Goal: Task Accomplishment & Management: Complete application form

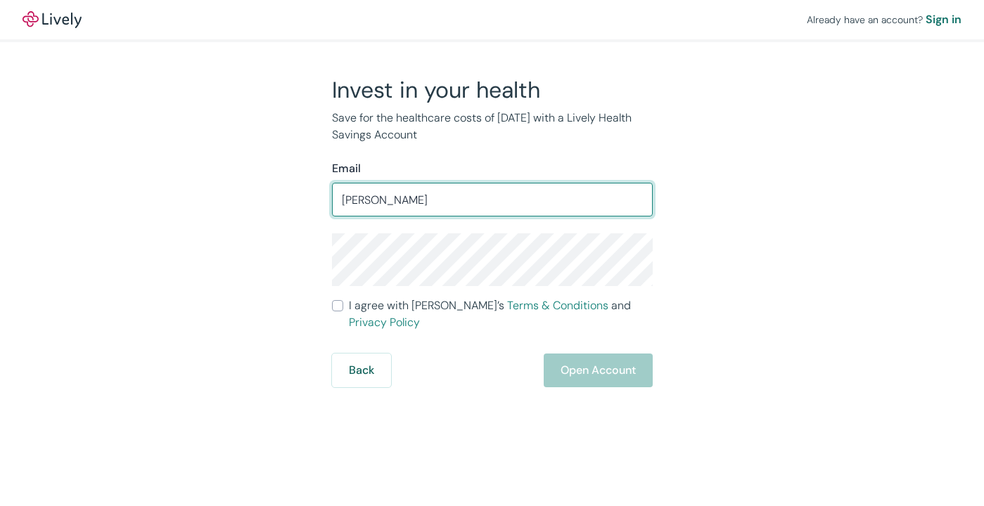
type input "[EMAIL_ADDRESS][DOMAIN_NAME]"
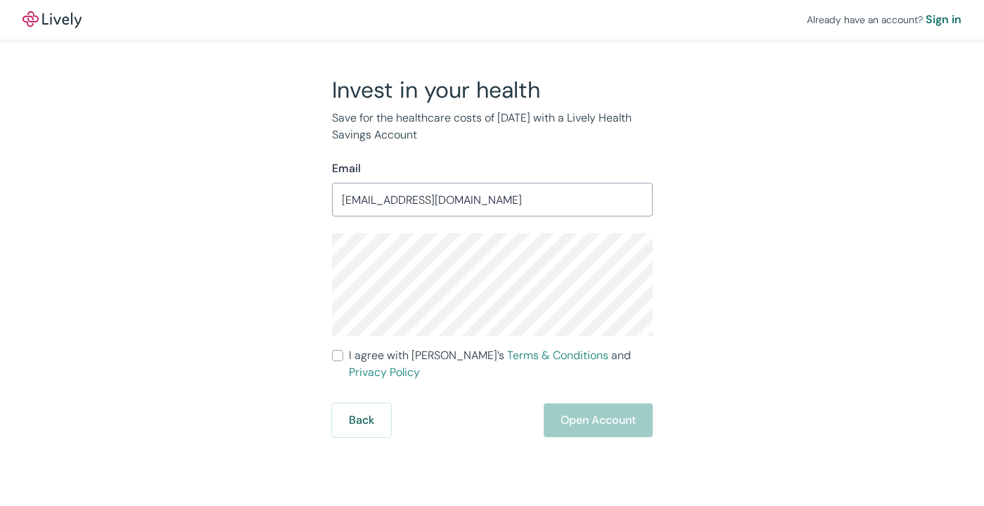
click at [336, 359] on input "I agree with Lively’s Terms & Conditions and Privacy Policy" at bounding box center [337, 355] width 11 height 11
checkbox input "true"
click at [582, 404] on button "Open Account" at bounding box center [597, 421] width 109 height 34
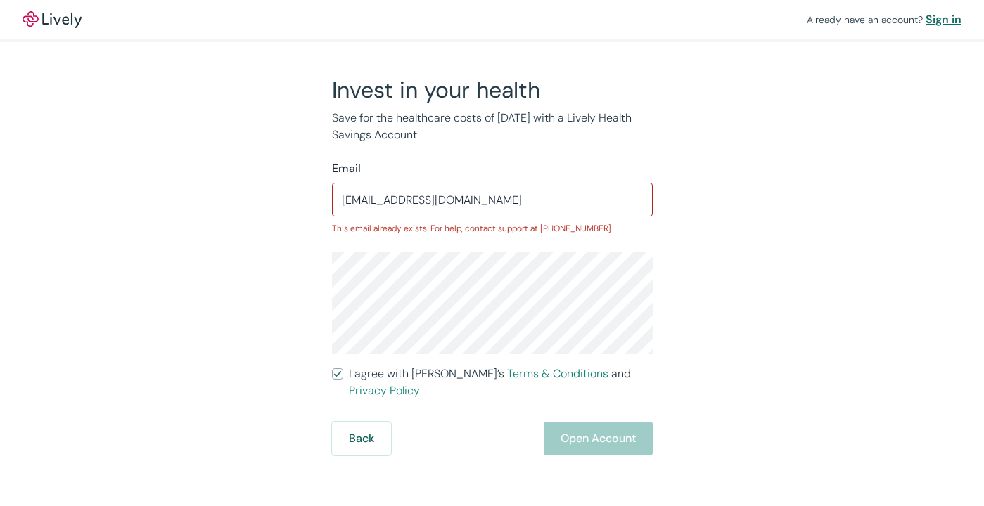
click at [942, 19] on div "Sign in" at bounding box center [943, 19] width 36 height 17
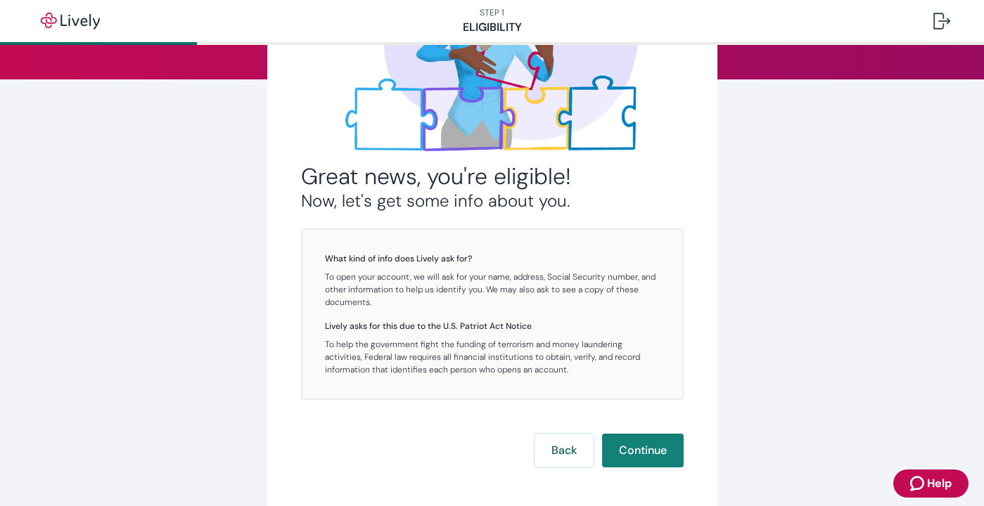
scroll to position [217, 0]
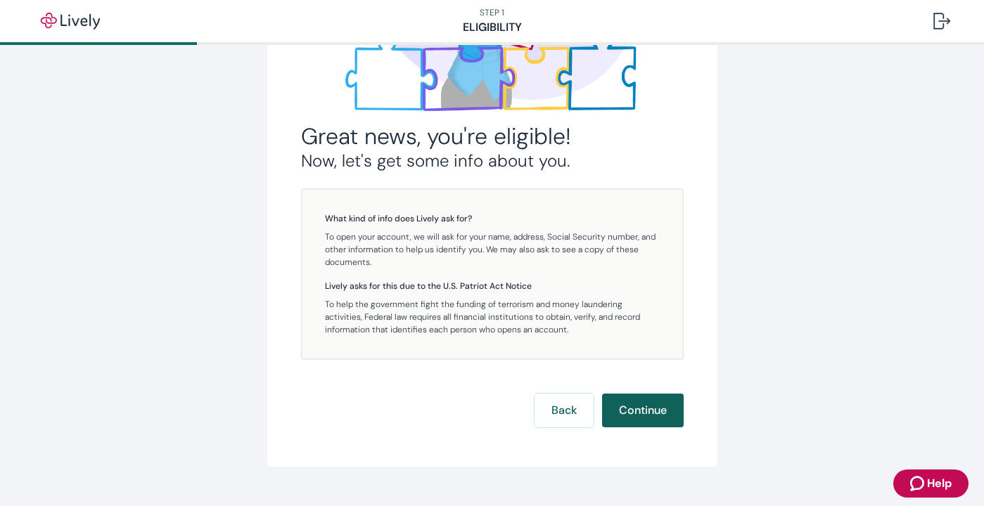
click at [631, 406] on button "Continue" at bounding box center [643, 411] width 82 height 34
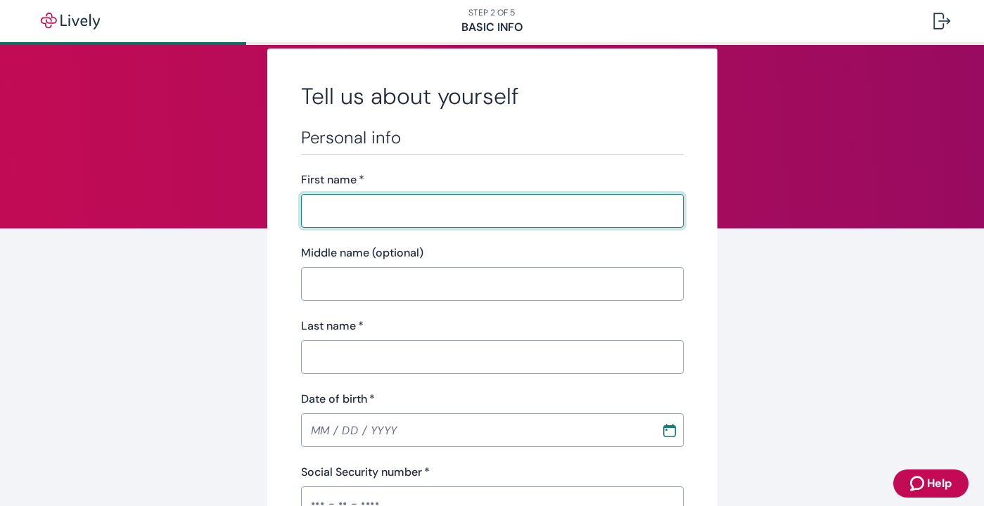
scroll to position [22, 0]
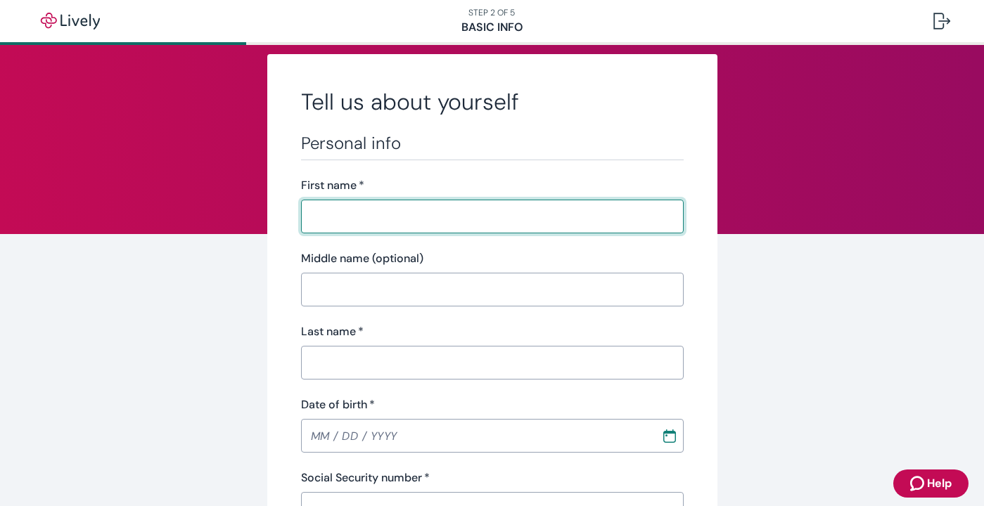
click at [332, 224] on input "First name   *" at bounding box center [492, 216] width 382 height 28
type input "[PERSON_NAME]"
type input "[PHONE_NUMBER]"
type input "[STREET_ADDRESS]"
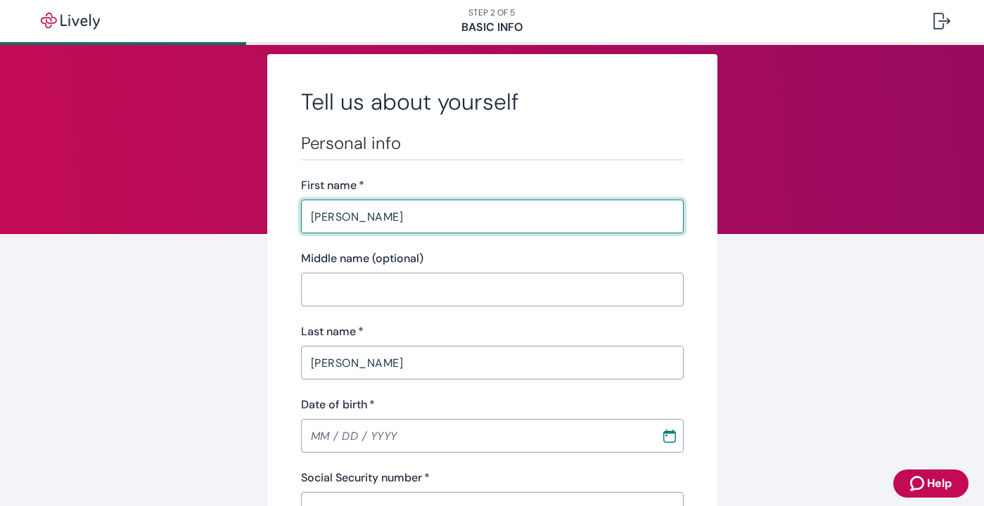
type input "Apt 601"
type input "[GEOGRAPHIC_DATA]"
type input "CA"
type input "92103"
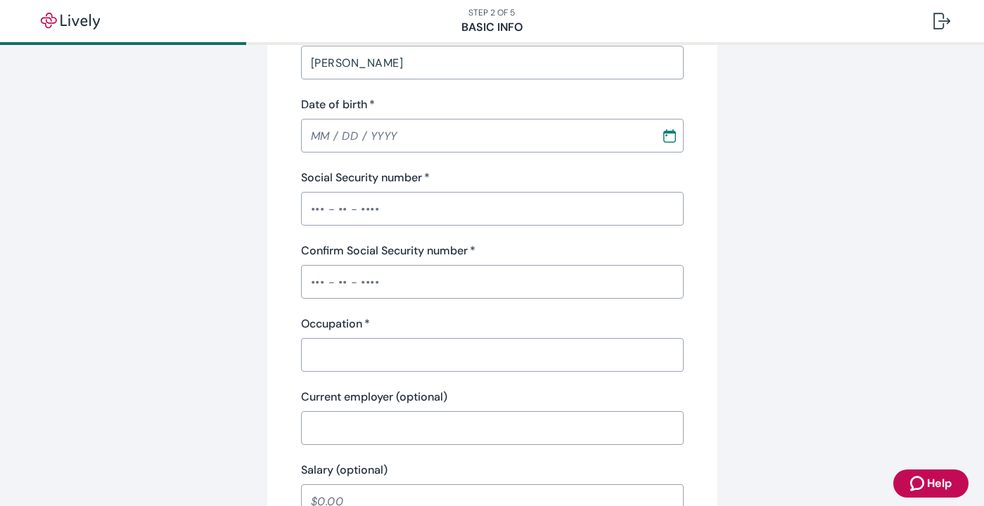
scroll to position [323, 0]
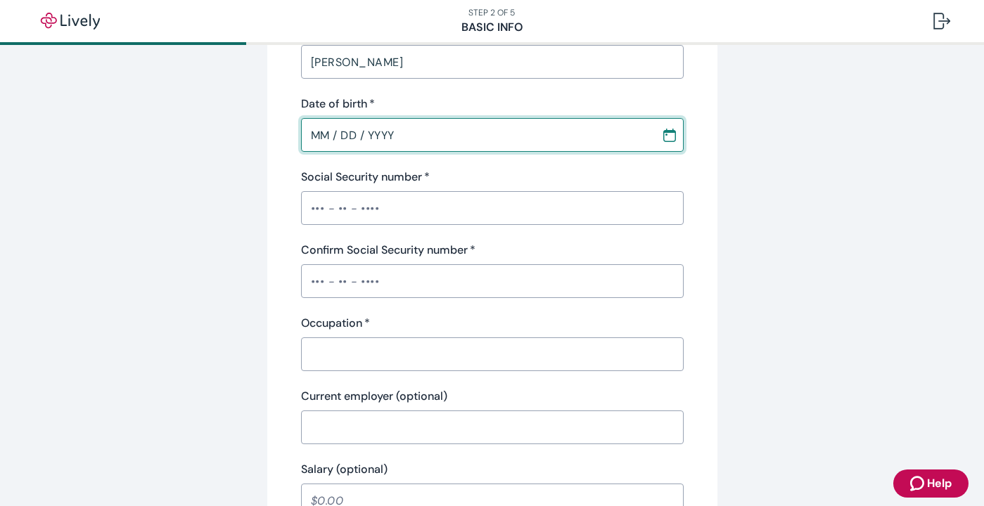
click at [318, 138] on input "MM / DD / YYYY" at bounding box center [476, 135] width 350 height 28
type input "[DATE]"
click at [312, 212] on input "Social Security number   *" at bounding box center [492, 208] width 382 height 28
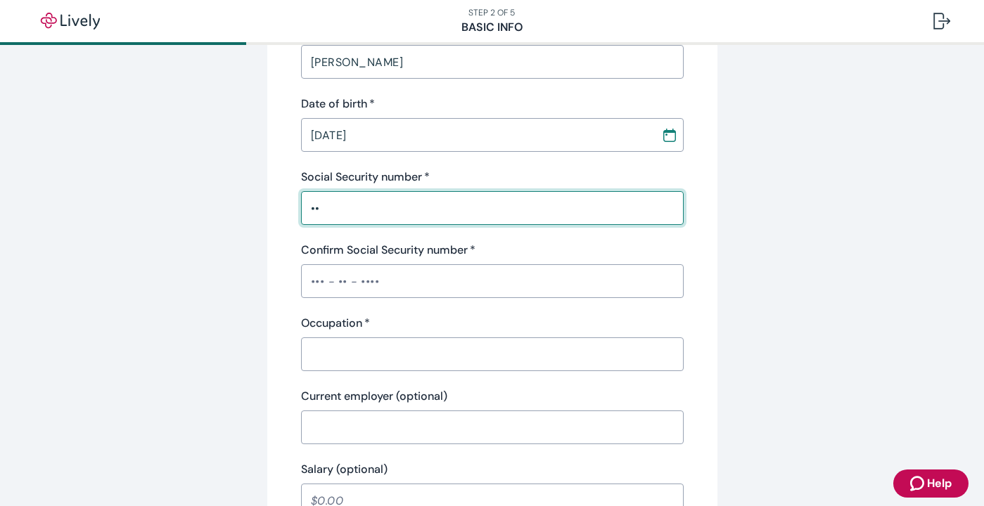
type input "•"
type input "•••-••-3598"
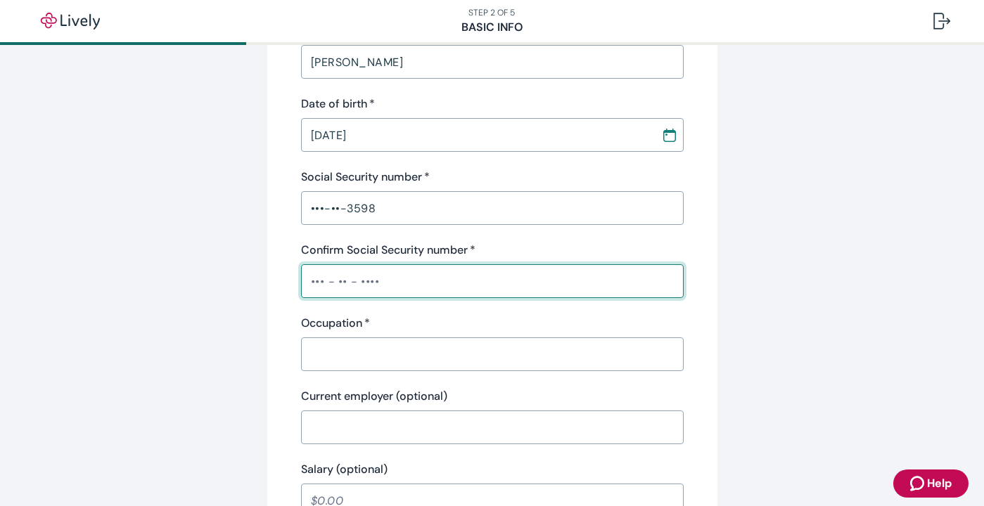
click at [318, 288] on input "Confirm Social Security number   *" at bounding box center [492, 281] width 382 height 28
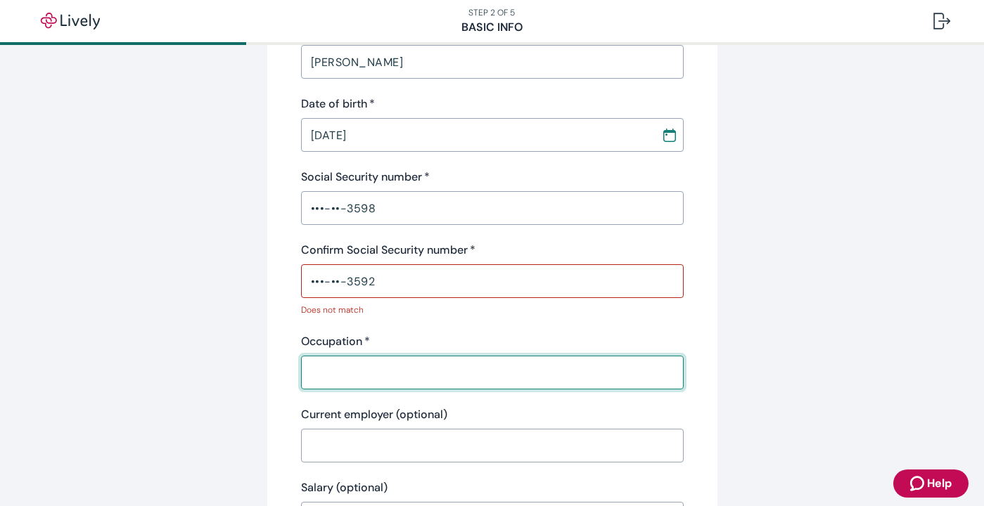
click at [317, 354] on div "Occupation   * ​" at bounding box center [492, 361] width 382 height 56
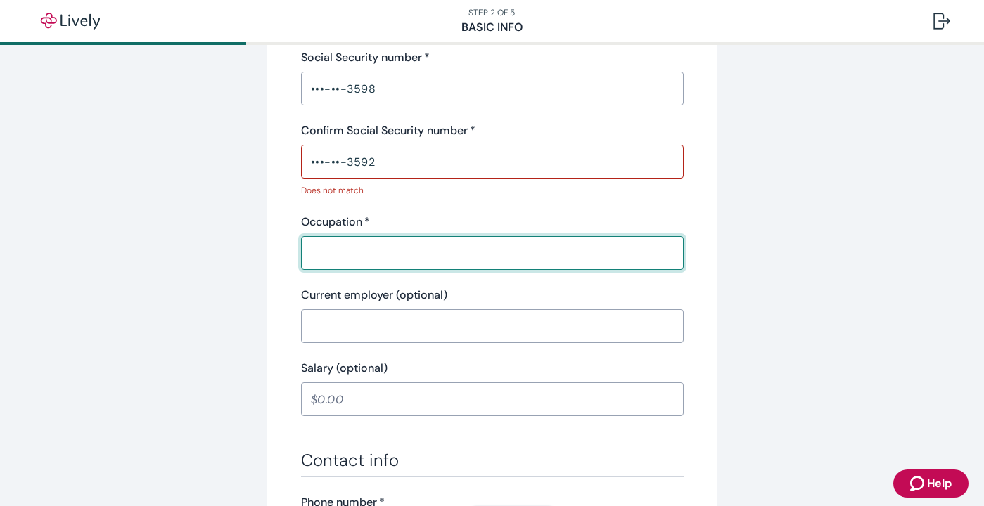
scroll to position [447, 0]
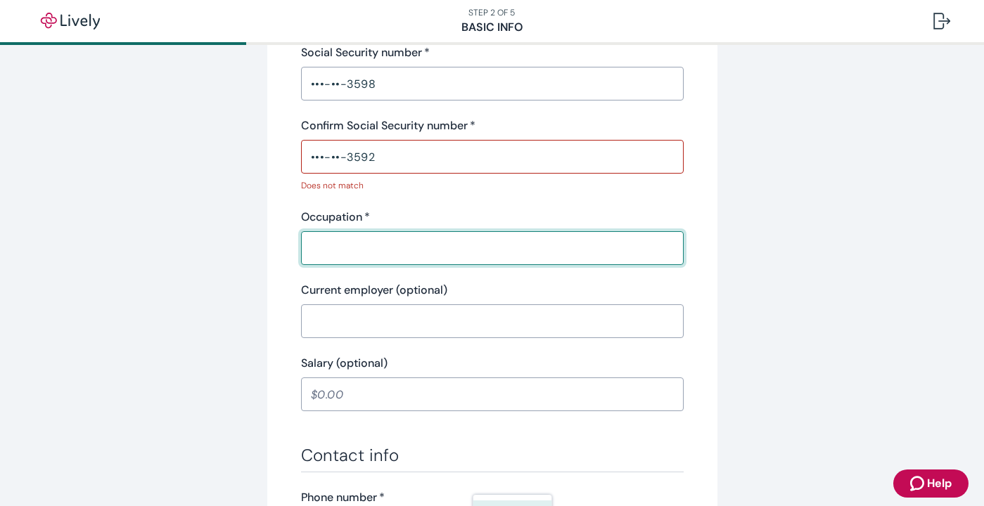
click at [373, 160] on input "•••-••-3592" at bounding box center [492, 157] width 382 height 28
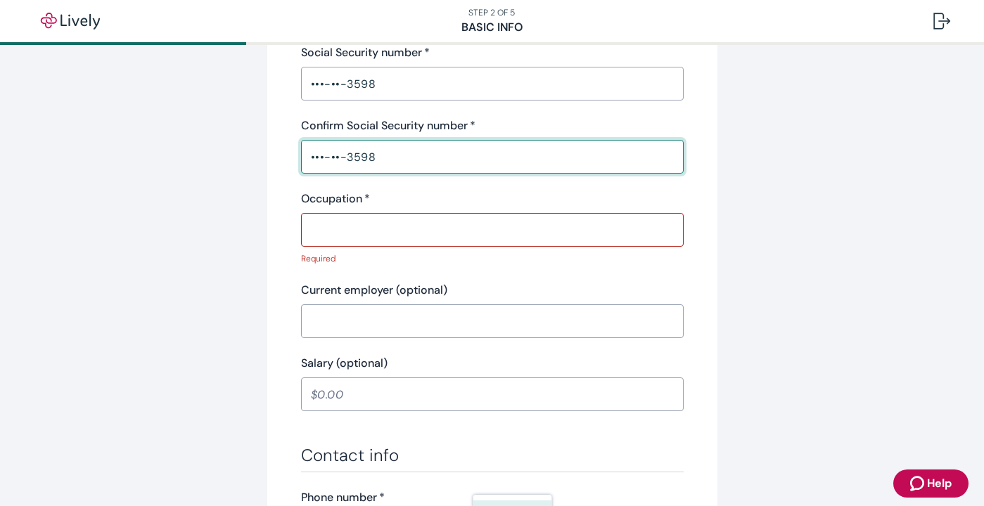
type input "•••-••-3598"
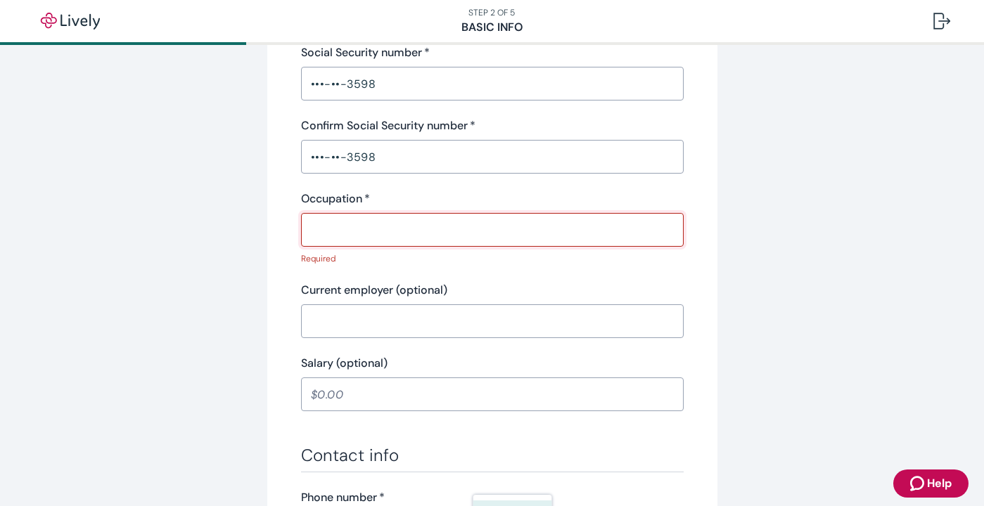
click at [328, 228] on input "Occupation   *" at bounding box center [492, 230] width 382 height 28
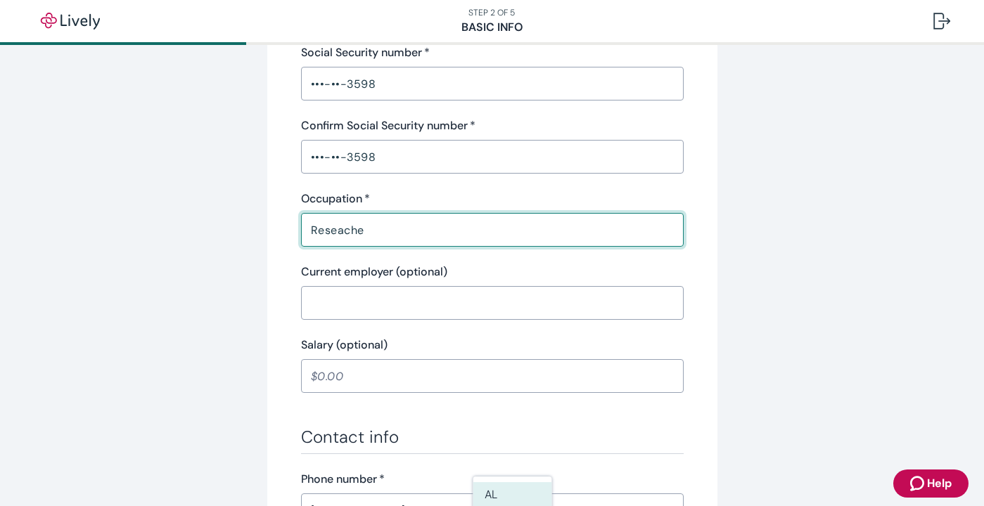
type input "Reseacher"
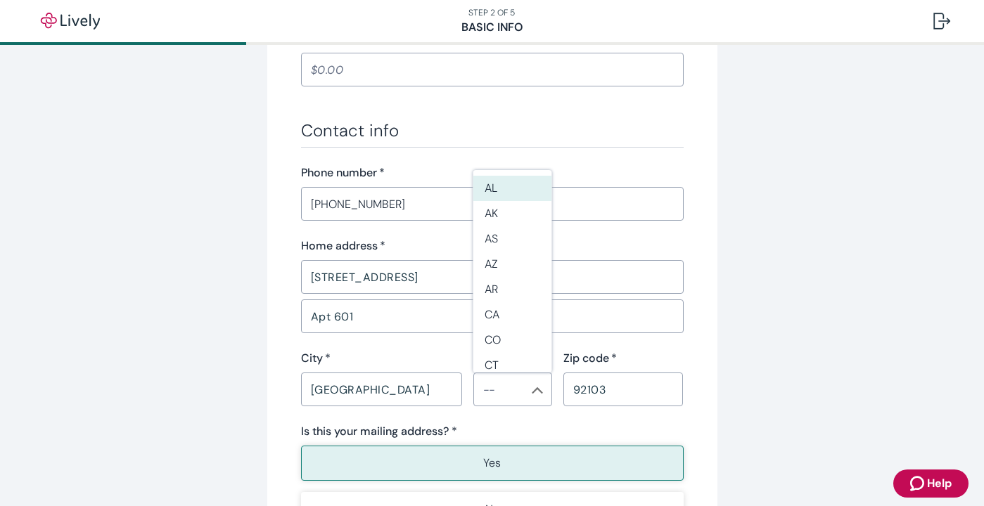
scroll to position [843, 0]
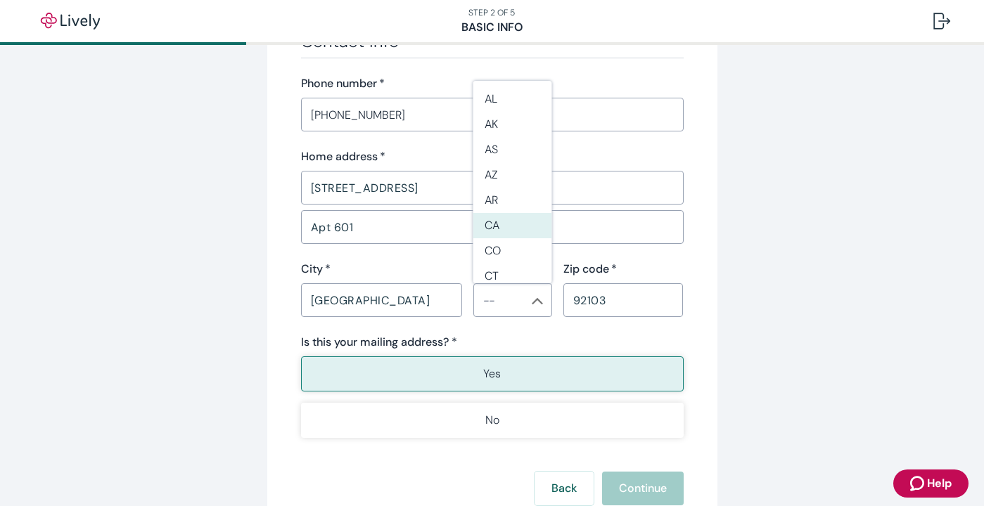
click at [503, 217] on li "CA" at bounding box center [512, 225] width 79 height 25
type input "CA"
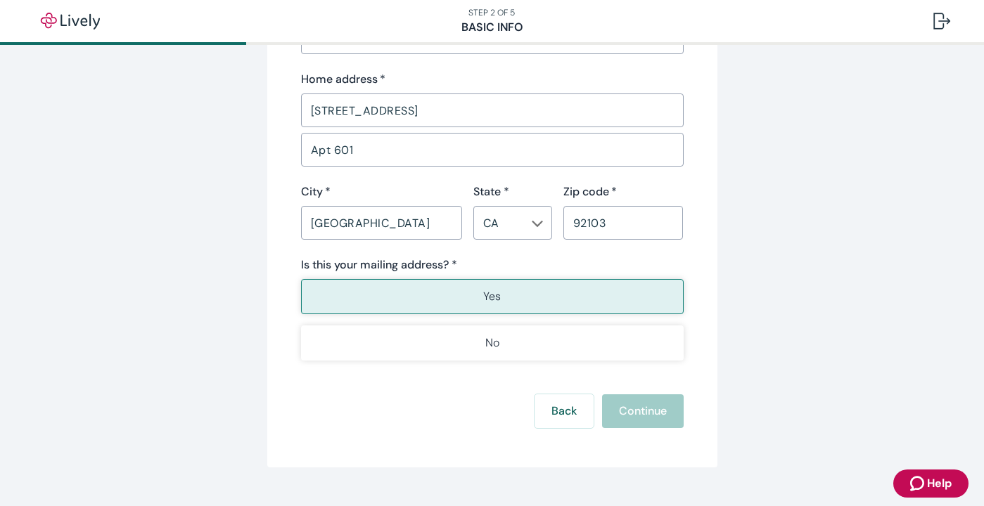
scroll to position [917, 0]
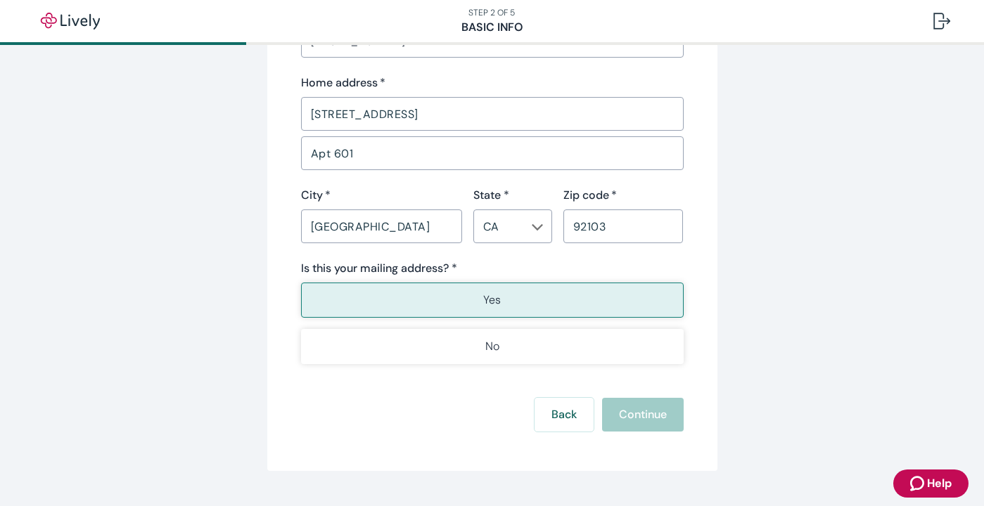
type input "Reseacher"
click at [494, 306] on p "Yes" at bounding box center [492, 300] width 18 height 17
click at [642, 417] on button "Continue" at bounding box center [643, 415] width 82 height 34
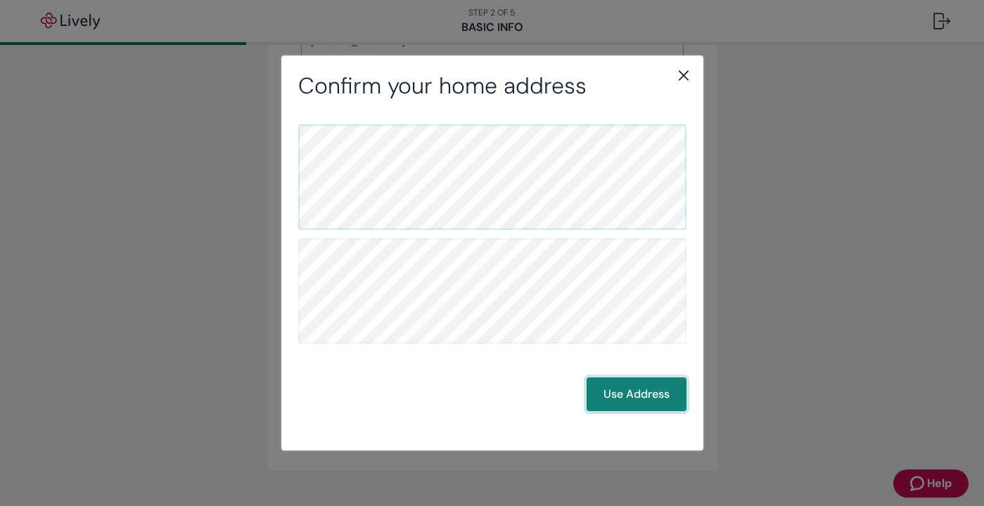
click at [631, 404] on button "Use Address" at bounding box center [636, 395] width 100 height 34
click at [621, 398] on button "Use Address" at bounding box center [636, 395] width 100 height 34
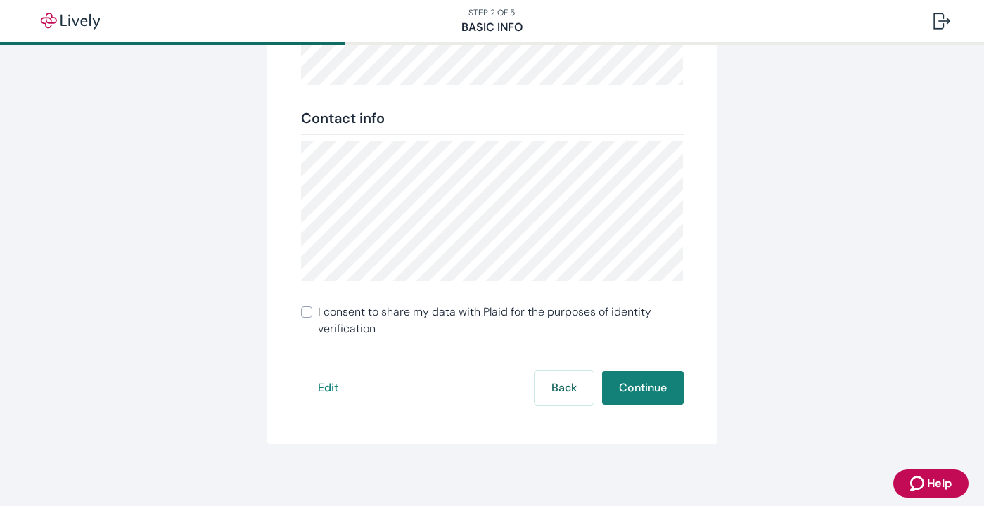
scroll to position [325, 0]
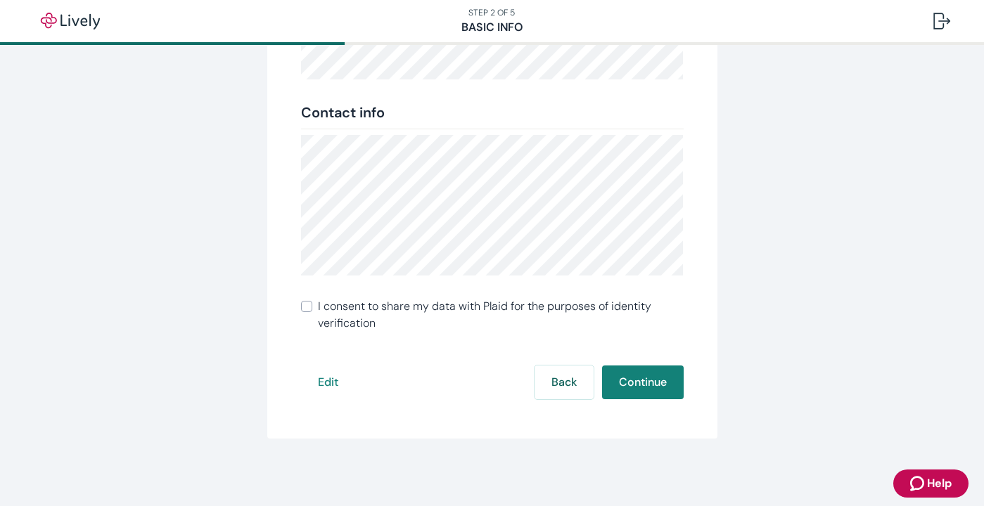
click at [306, 311] on input "I consent to share my data with Plaid for the purposes of identity verification" at bounding box center [306, 306] width 11 height 11
checkbox input "true"
click at [634, 389] on button "Continue" at bounding box center [643, 383] width 82 height 34
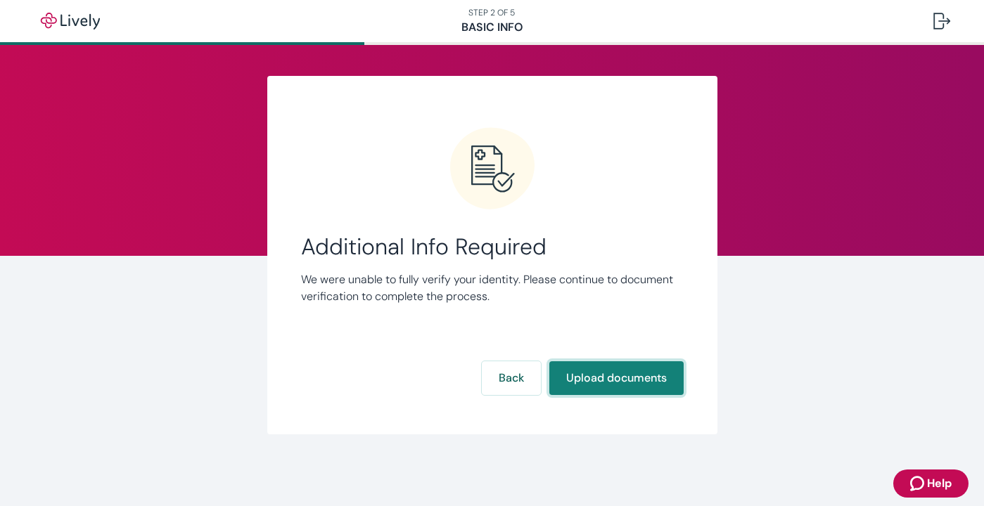
click at [642, 385] on button "Upload documents" at bounding box center [616, 378] width 134 height 34
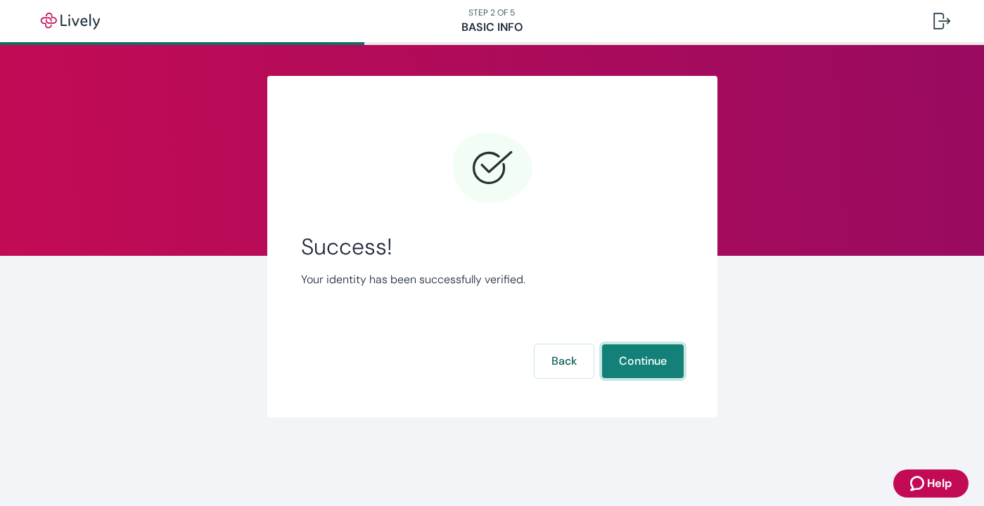
click at [646, 366] on button "Continue" at bounding box center [643, 362] width 82 height 34
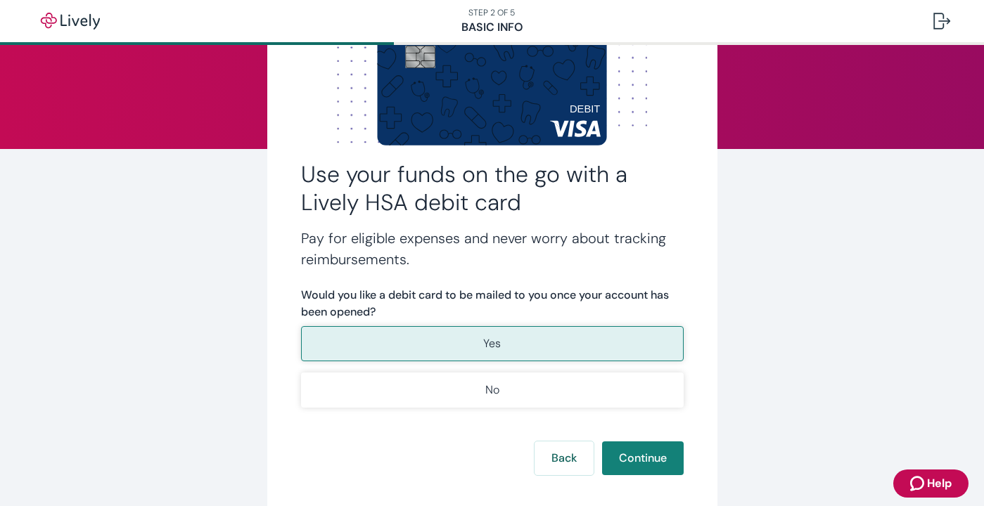
scroll to position [117, 0]
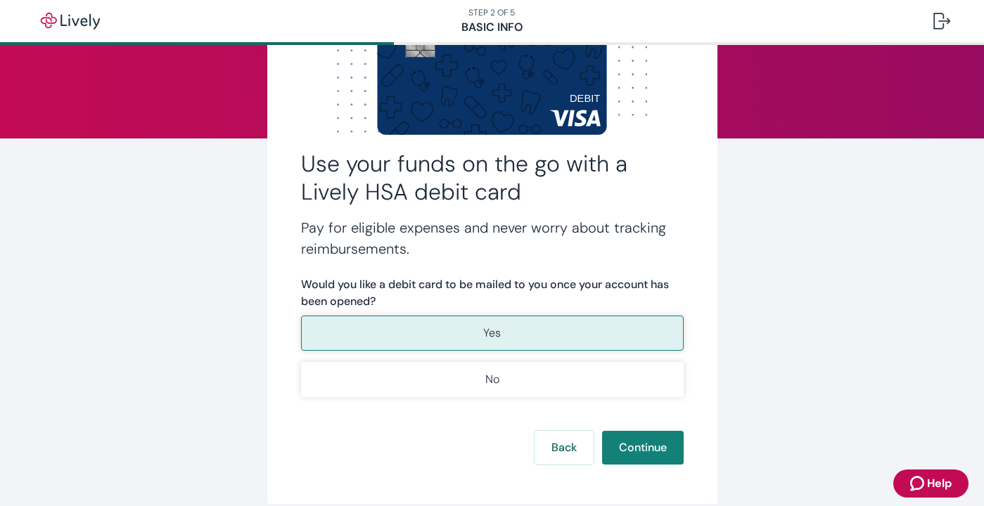
click at [572, 335] on button "Yes" at bounding box center [492, 333] width 382 height 35
click at [636, 447] on button "Continue" at bounding box center [643, 448] width 82 height 34
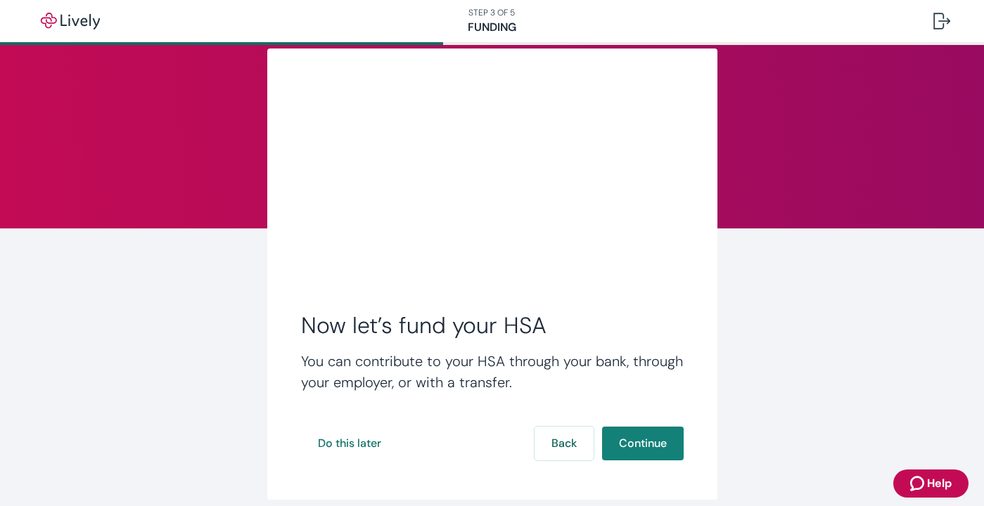
scroll to position [89, 0]
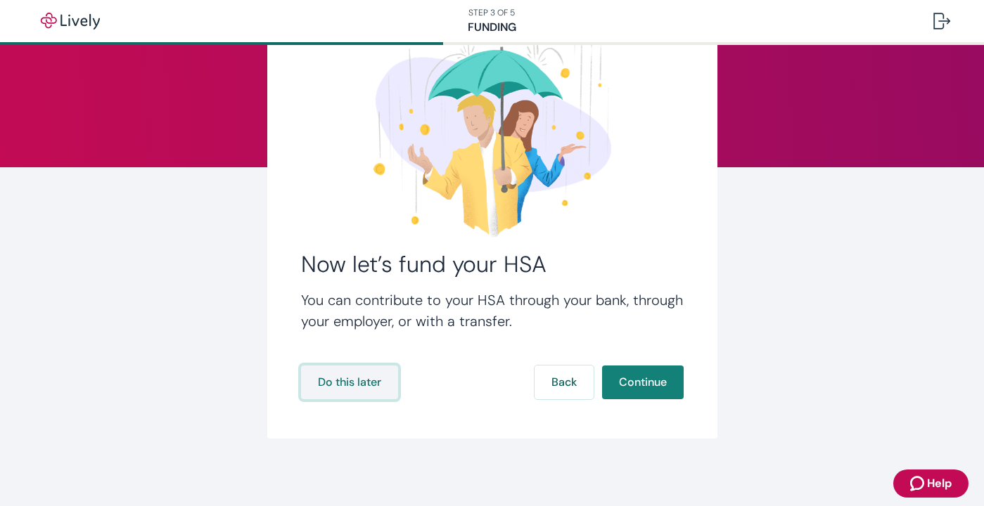
click at [318, 389] on button "Do this later" at bounding box center [349, 383] width 97 height 34
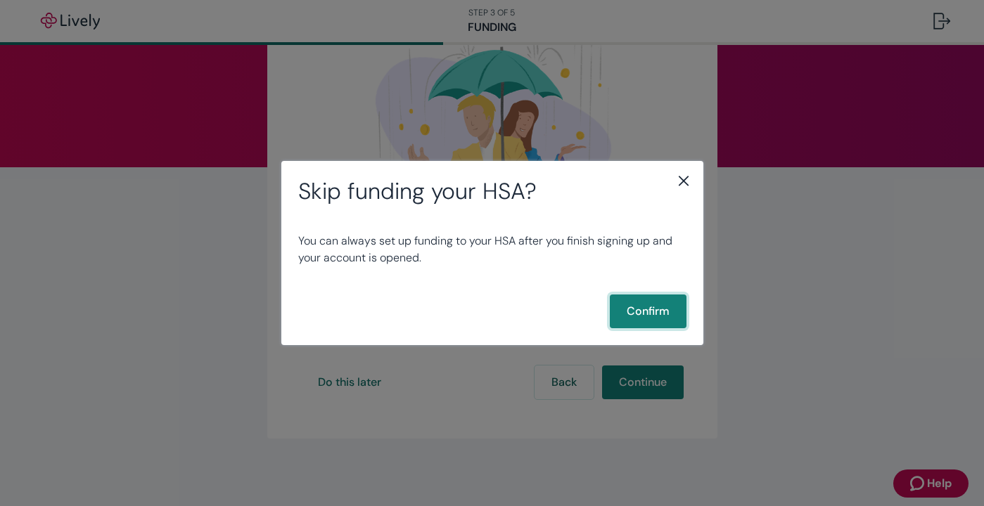
click at [629, 315] on button "Confirm" at bounding box center [648, 312] width 77 height 34
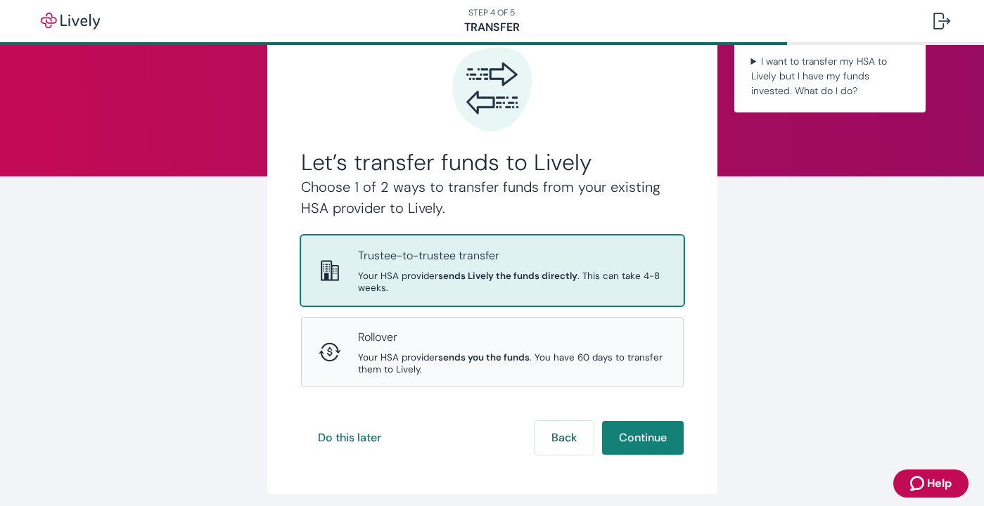
scroll to position [82, 0]
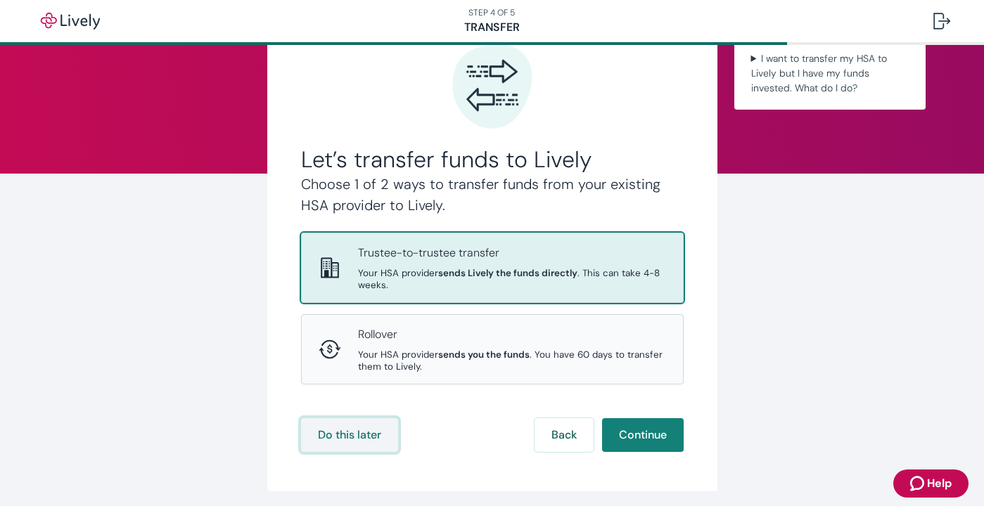
click at [331, 430] on button "Do this later" at bounding box center [349, 435] width 97 height 34
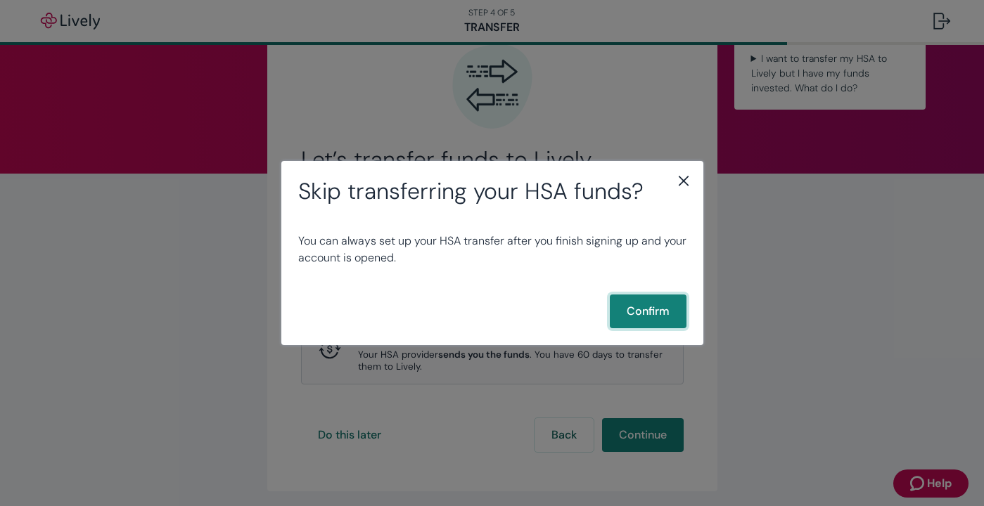
click at [655, 310] on button "Confirm" at bounding box center [648, 312] width 77 height 34
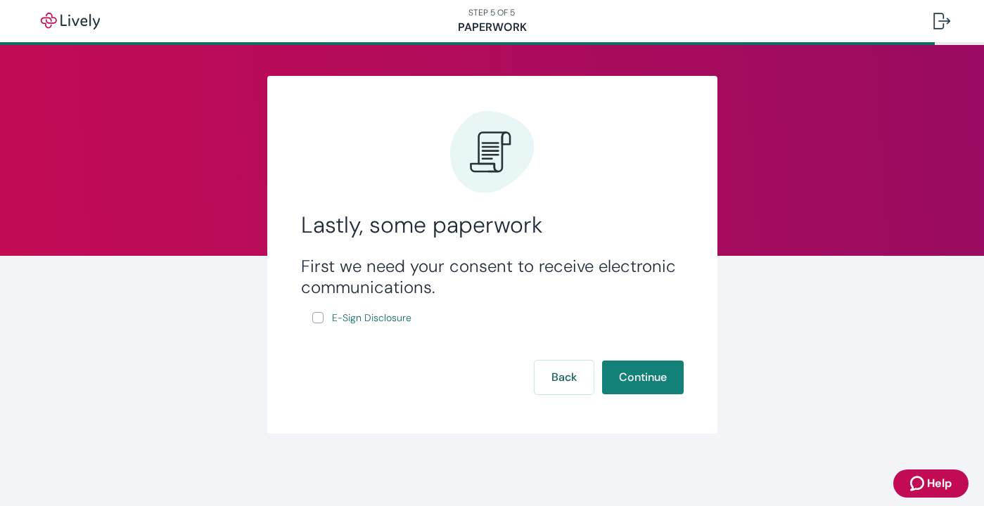
click at [316, 314] on input "E-Sign Disclosure" at bounding box center [317, 317] width 11 height 11
checkbox input "true"
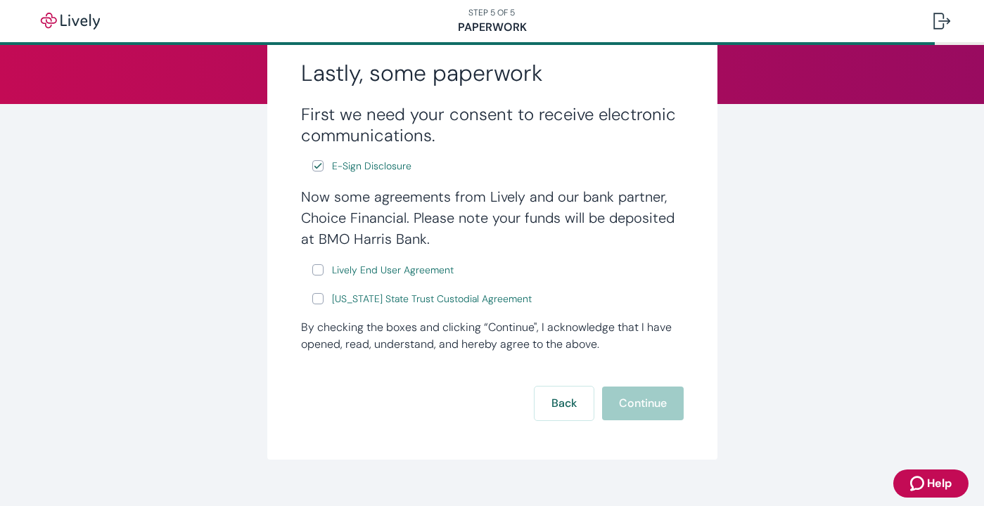
scroll to position [155, 0]
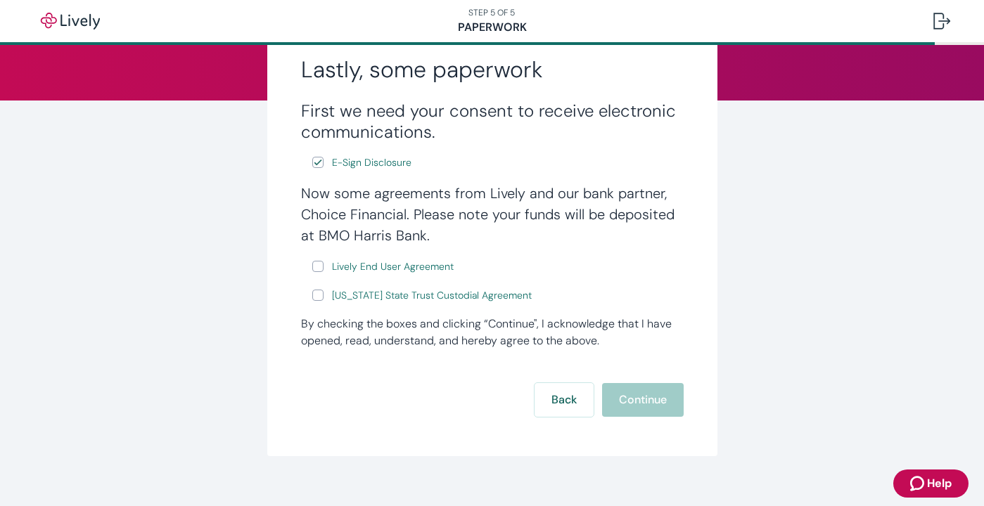
click at [318, 266] on input "Lively End User Agreement" at bounding box center [317, 266] width 11 height 11
checkbox input "true"
click at [315, 300] on input "[US_STATE] State Trust Custodial Agreement" at bounding box center [317, 295] width 11 height 11
checkbox input "true"
click at [651, 407] on button "Continue" at bounding box center [643, 400] width 82 height 34
